Goal: Transaction & Acquisition: Purchase product/service

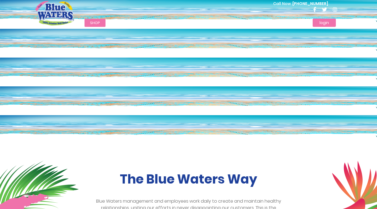
click at [332, 25] on link "login" at bounding box center [324, 23] width 23 height 8
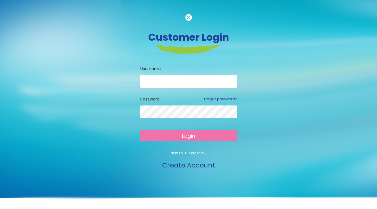
type input "**********"
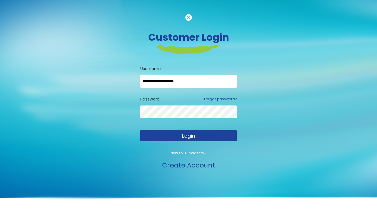
click at [183, 133] on span "Login" at bounding box center [188, 135] width 13 height 7
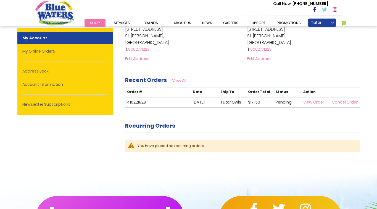
scroll to position [148, 0]
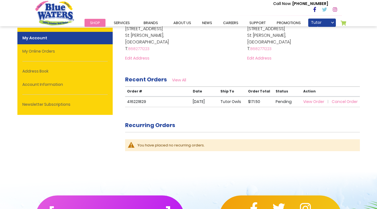
click at [310, 102] on span "View Order" at bounding box center [313, 102] width 21 height 6
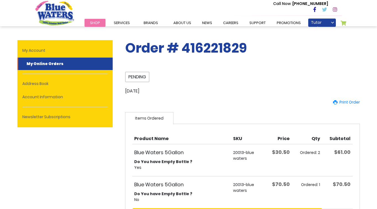
click at [93, 23] on span "Shop" at bounding box center [95, 22] width 10 height 5
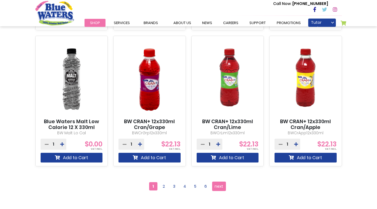
scroll to position [467, 0]
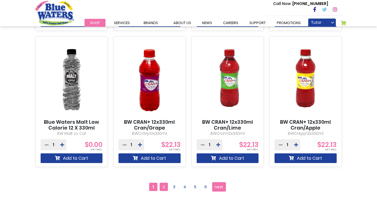
click at [163, 187] on span "2" at bounding box center [164, 186] width 8 height 8
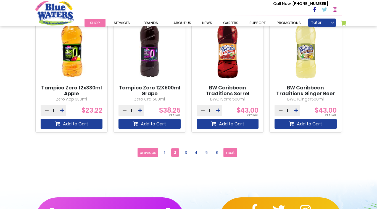
scroll to position [503, 0]
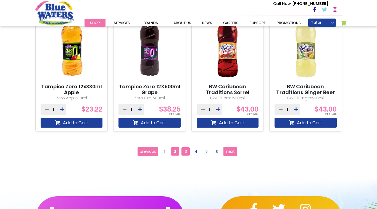
click at [187, 155] on span "3" at bounding box center [186, 151] width 8 height 8
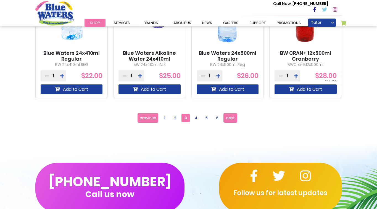
scroll to position [534, 0]
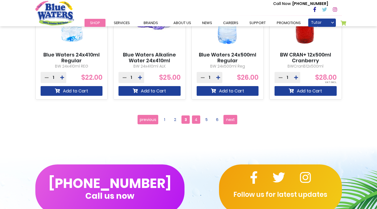
click at [200, 120] on span "4" at bounding box center [196, 119] width 8 height 8
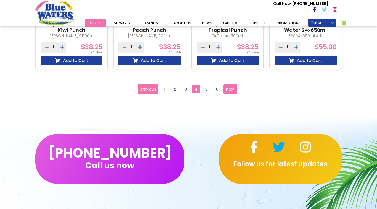
scroll to position [554, 0]
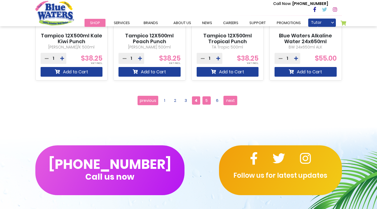
click at [210, 100] on span "5" at bounding box center [207, 100] width 8 height 8
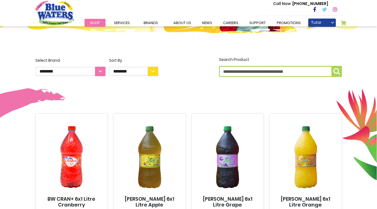
scroll to position [129, 0]
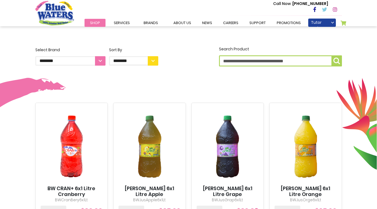
click at [96, 57] on select "**********" at bounding box center [70, 60] width 70 height 9
select select "**********"
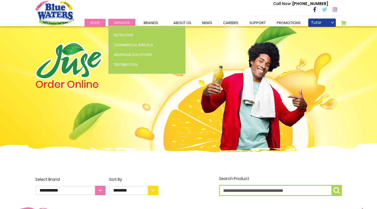
click at [128, 22] on span "Services" at bounding box center [122, 22] width 16 height 5
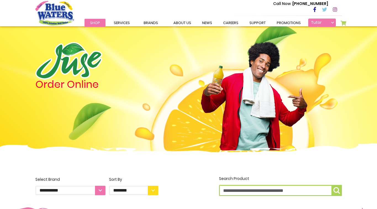
click at [322, 22] on link "Tutor Owls" at bounding box center [322, 23] width 28 height 8
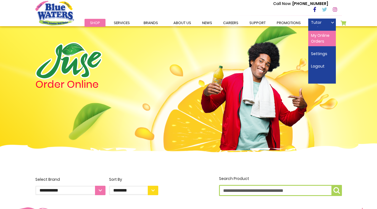
click at [320, 41] on link "My Online Orders" at bounding box center [322, 38] width 28 height 15
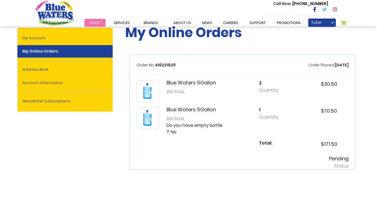
scroll to position [17, 0]
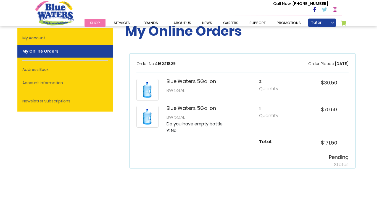
click at [183, 82] on h5 "Blue Waters 5Gallon" at bounding box center [191, 81] width 49 height 5
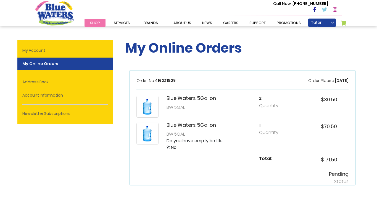
scroll to position [0, 0]
click at [90, 21] on span "Shop" at bounding box center [95, 22] width 10 height 5
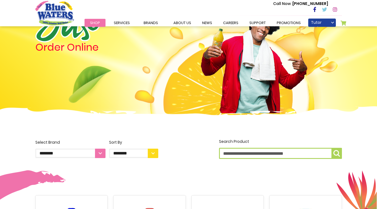
scroll to position [71, 0]
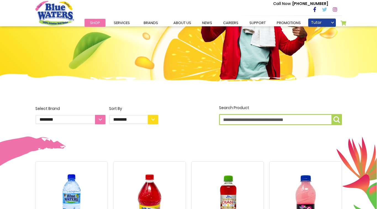
click at [224, 119] on input "Search Product" at bounding box center [280, 119] width 123 height 11
type input "**********"
click at [337, 119] on button "**********" at bounding box center [337, 119] width 11 height 11
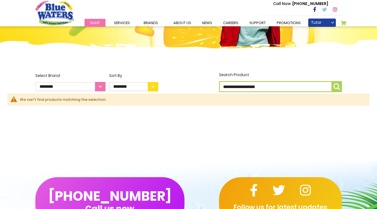
scroll to position [93, 0]
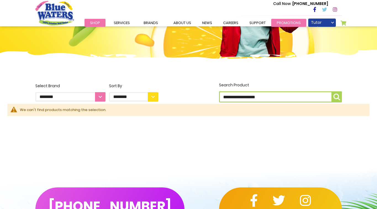
click at [282, 22] on link "Promotions" at bounding box center [288, 23] width 35 height 8
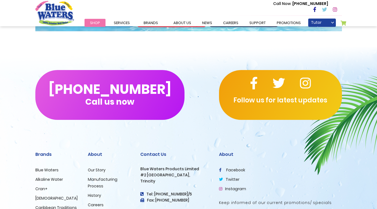
scroll to position [206, 0]
